Goal: Task Accomplishment & Management: Manage account settings

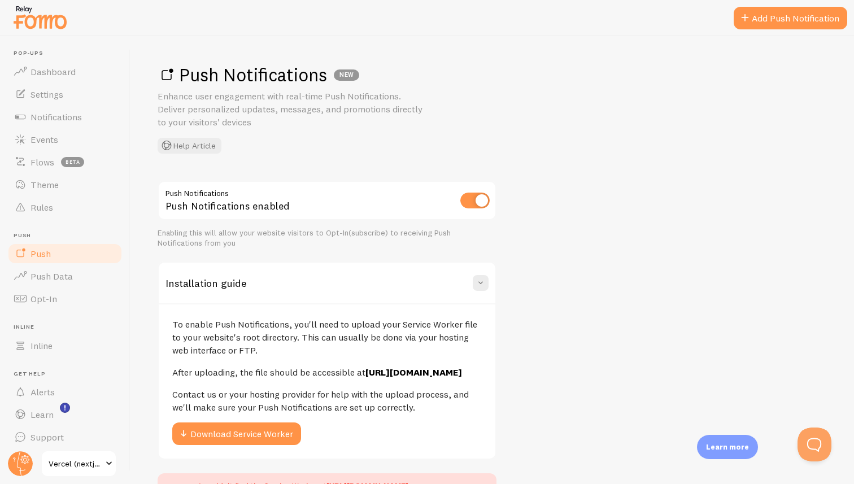
scroll to position [51, 0]
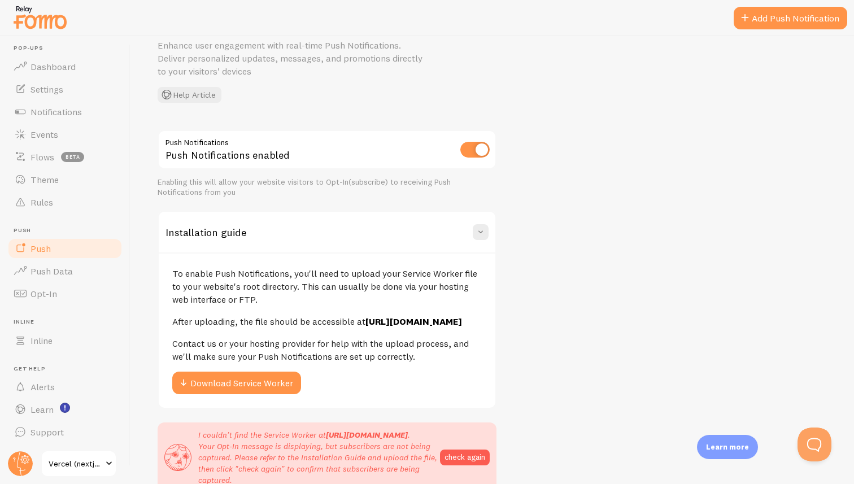
click at [220, 158] on div "Push Notifications enabled" at bounding box center [327, 150] width 339 height 41
click at [252, 156] on div "Push Notifications enabled" at bounding box center [327, 150] width 339 height 41
click at [470, 148] on input "checkbox" at bounding box center [474, 150] width 29 height 16
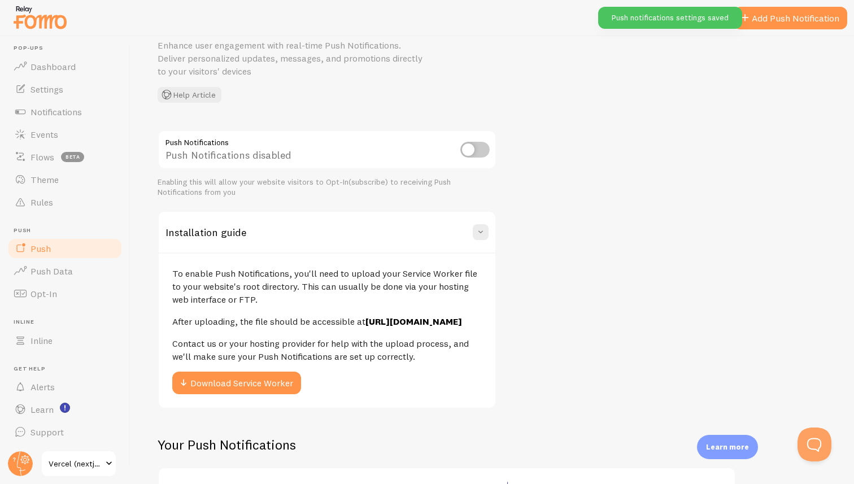
click at [281, 58] on p "Enhance user engagement with real-time Push Notifications. Deliver personalized…" at bounding box center [293, 58] width 271 height 39
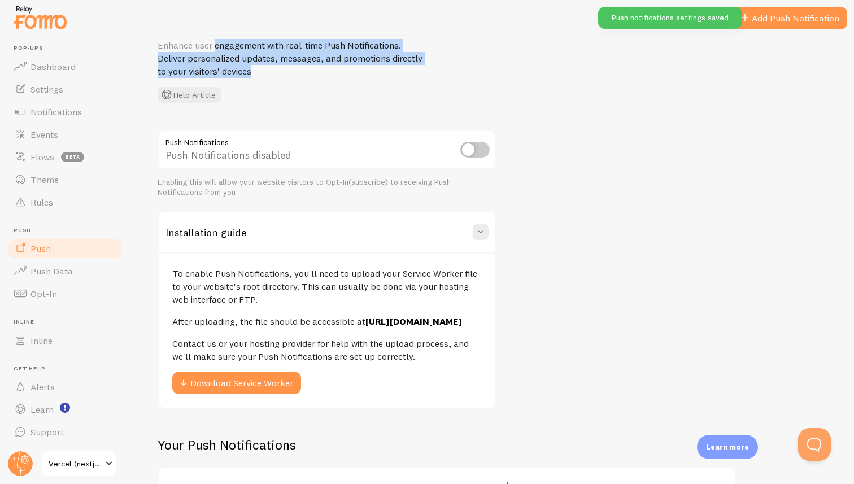
click at [321, 58] on p "Enhance user engagement with real-time Push Notifications. Deliver personalized…" at bounding box center [293, 58] width 271 height 39
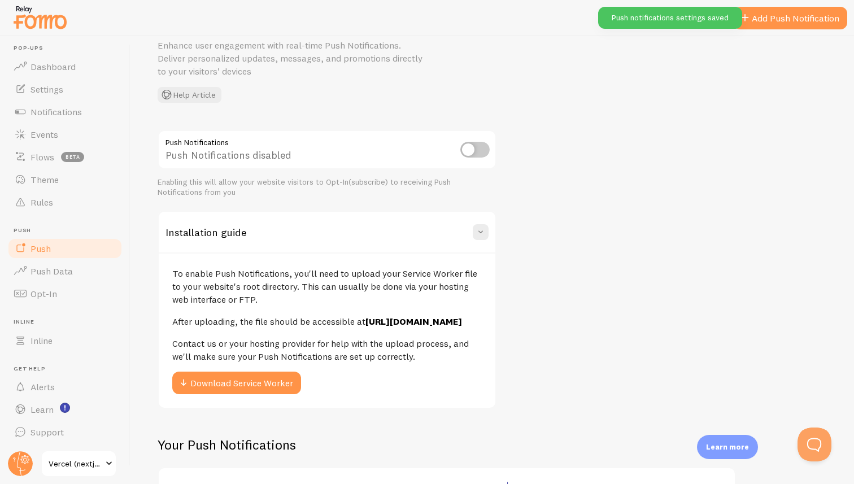
click at [304, 57] on p "Enhance user engagement with real-time Push Notifications. Deliver personalized…" at bounding box center [293, 58] width 271 height 39
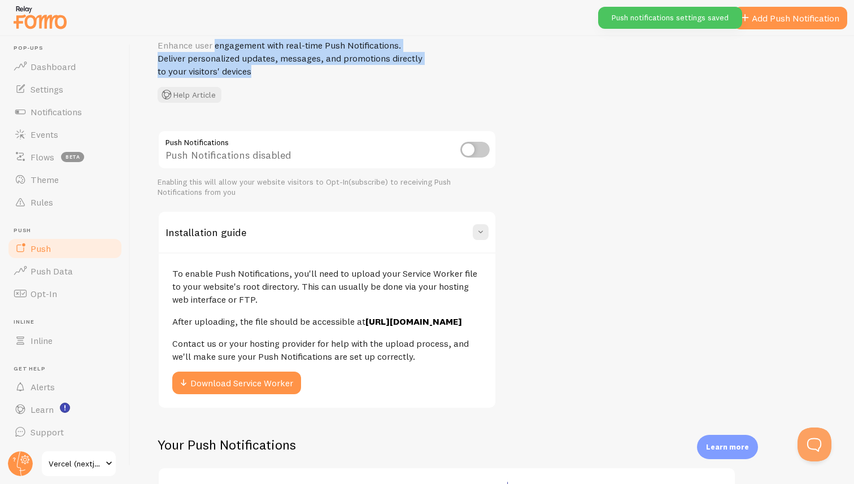
click at [327, 57] on p "Enhance user engagement with real-time Push Notifications. Deliver personalized…" at bounding box center [293, 58] width 271 height 39
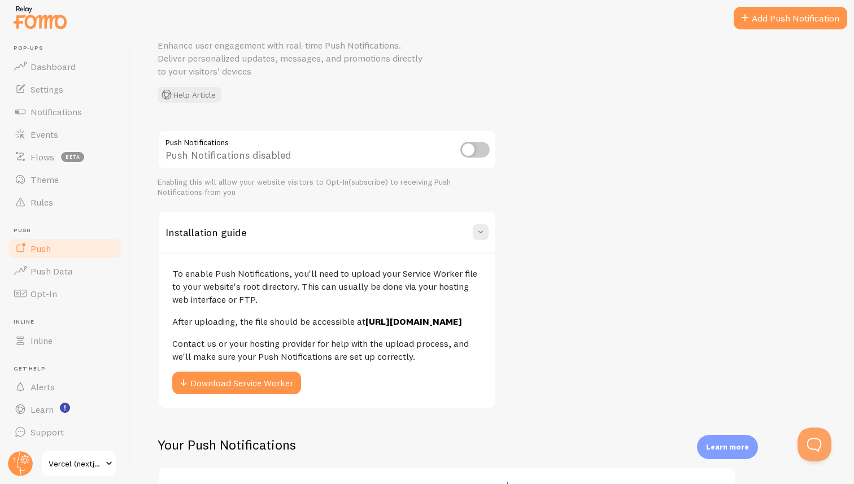
click at [197, 186] on div "Enabling this will allow your website visitors to Opt-In(subscribe) to receivin…" at bounding box center [327, 187] width 339 height 20
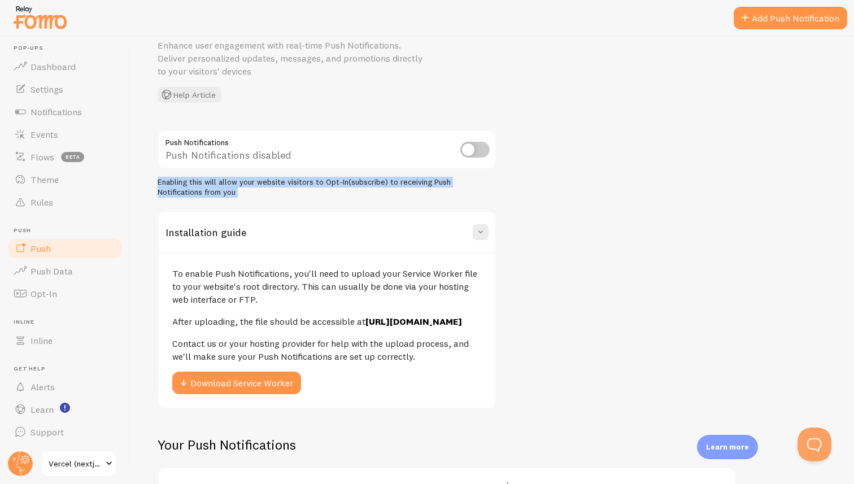
click at [221, 180] on div "Enabling this will allow your website visitors to Opt-In(subscribe) to receivin…" at bounding box center [327, 187] width 339 height 20
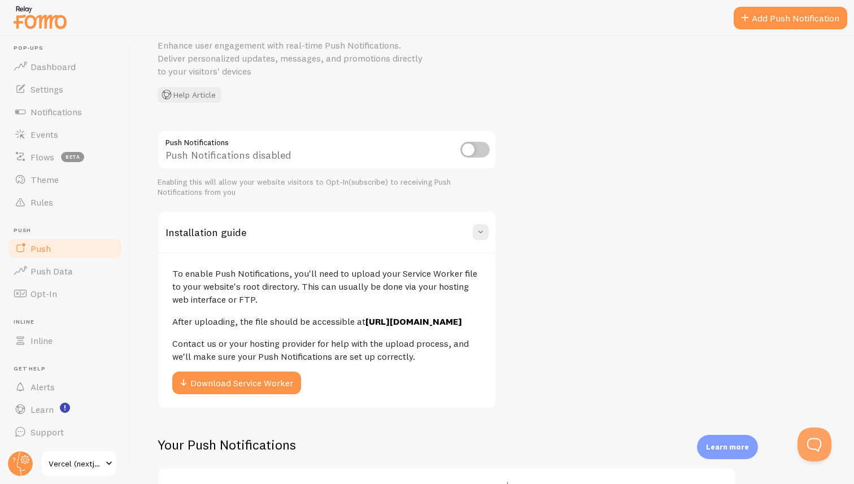
click at [479, 146] on input "checkbox" at bounding box center [474, 150] width 29 height 16
checkbox input "true"
